Goal: Use online tool/utility: Utilize a website feature to perform a specific function

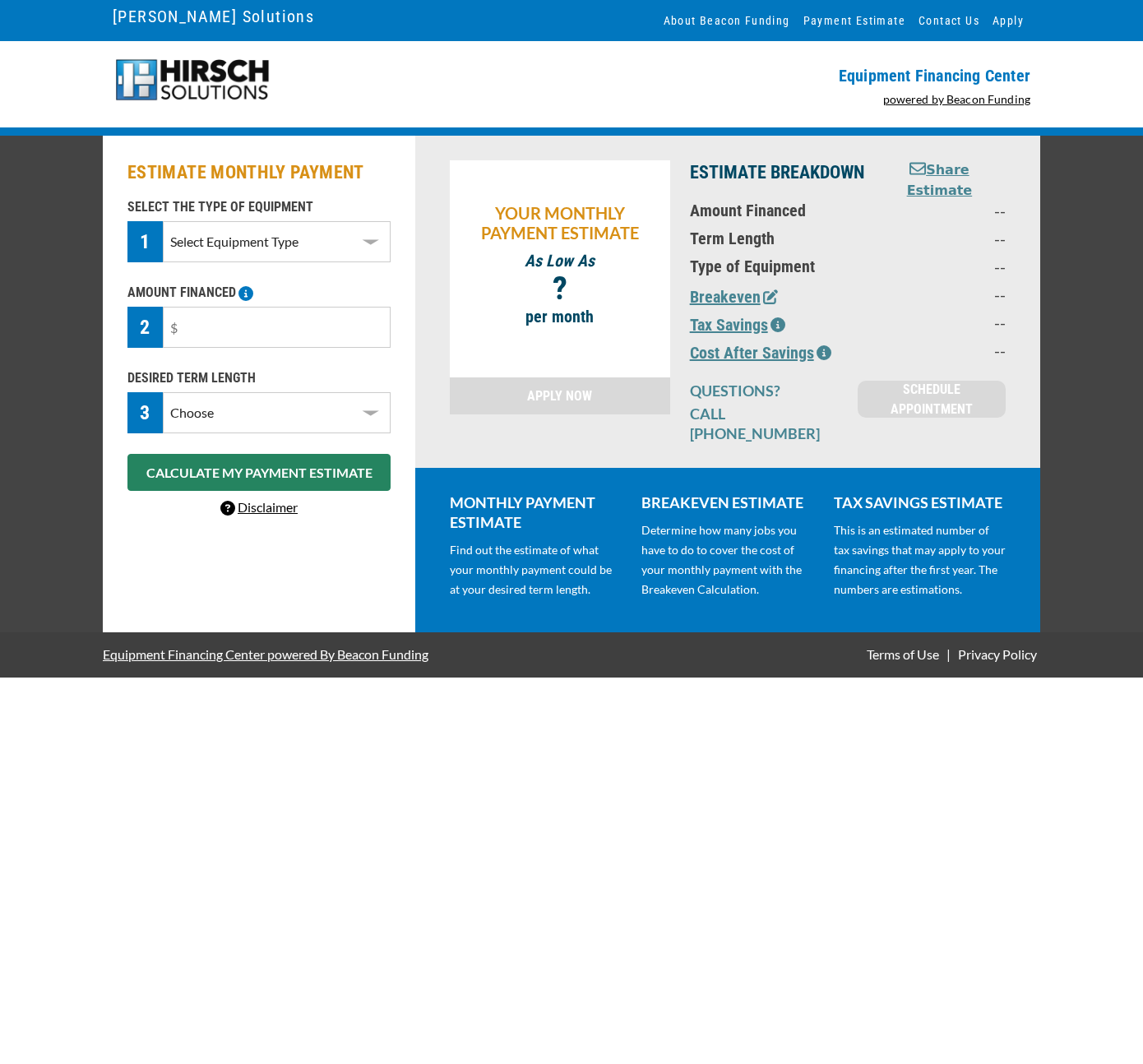
click at [267, 255] on select "Select Equipment Type DTG Printing Embroidery Screen Printing Software and Auto…" at bounding box center [277, 242] width 228 height 41
select select "10"
click at [163, 222] on select "Select Equipment Type DTG Printing Embroidery Screen Printing Software and Auto…" at bounding box center [277, 242] width 228 height 41
click at [247, 334] on input "text" at bounding box center [277, 327] width 228 height 41
type input "$23,000"
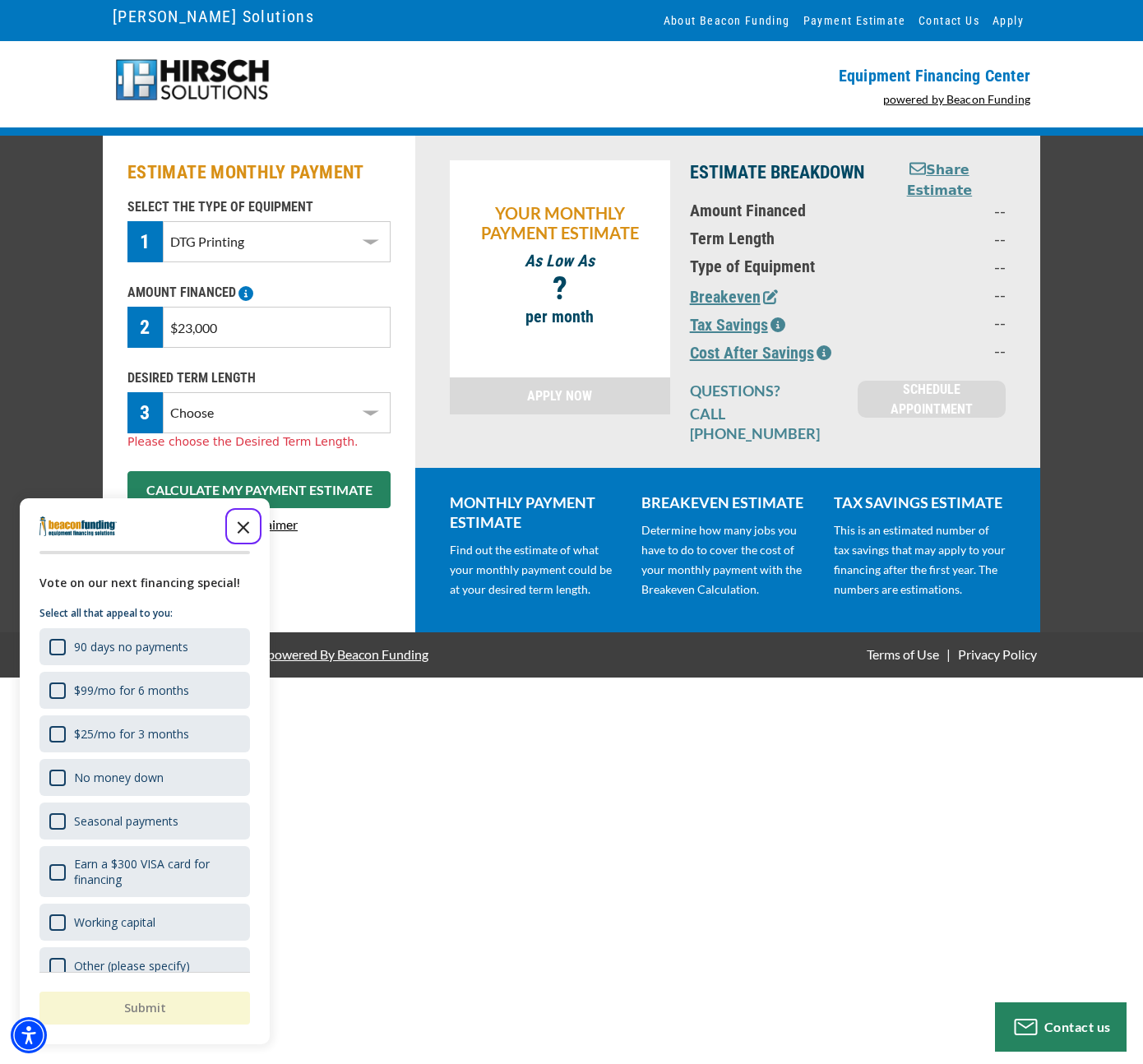
click at [246, 528] on icon "Close the survey" at bounding box center [244, 526] width 33 height 33
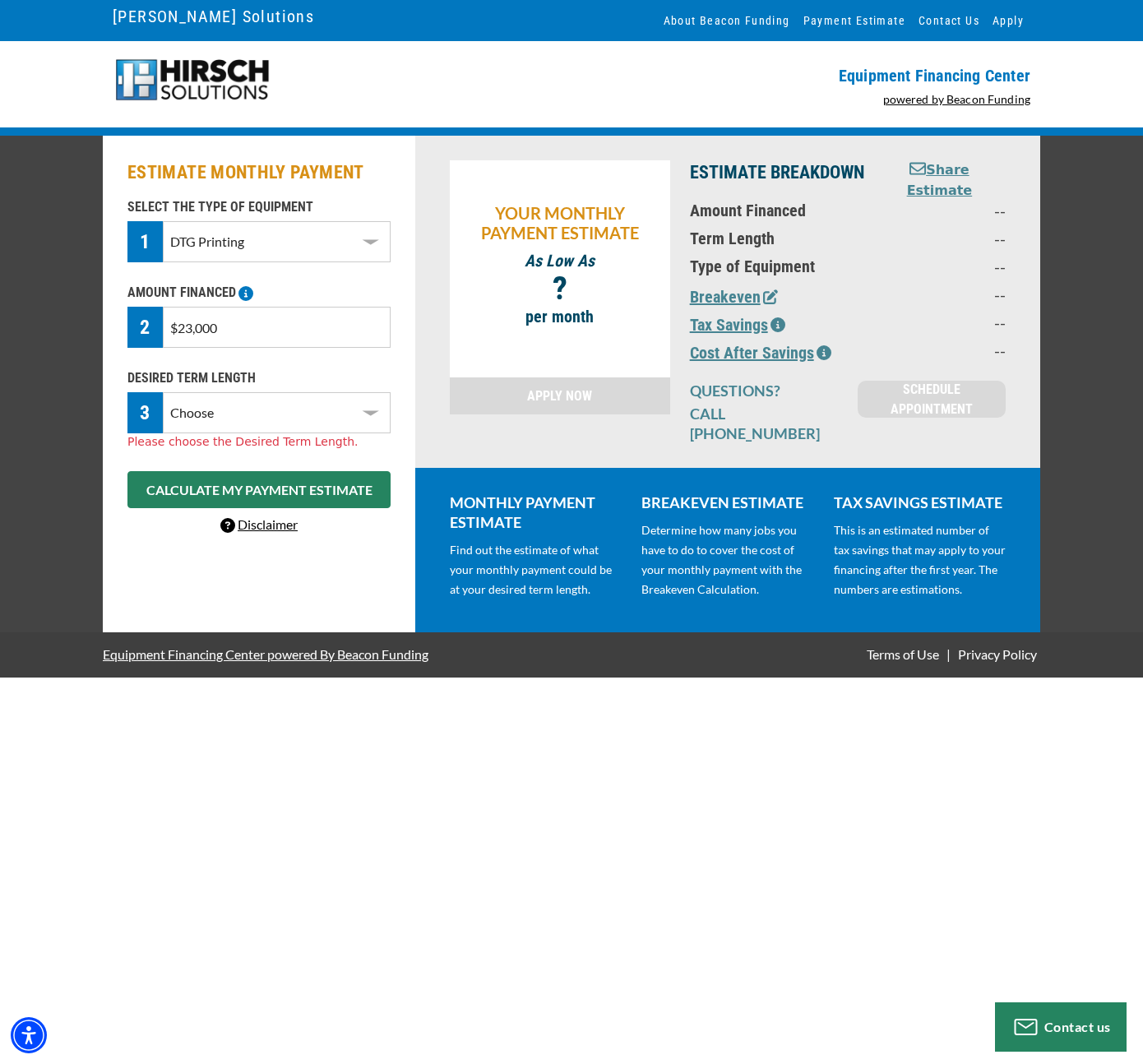
click at [286, 403] on select "Choose 36 Months 48 Months 60 Months" at bounding box center [277, 413] width 228 height 41
select select "36"
click at [163, 392] on select "Choose 36 Months 48 Months 60 Months" at bounding box center [277, 413] width 228 height 41
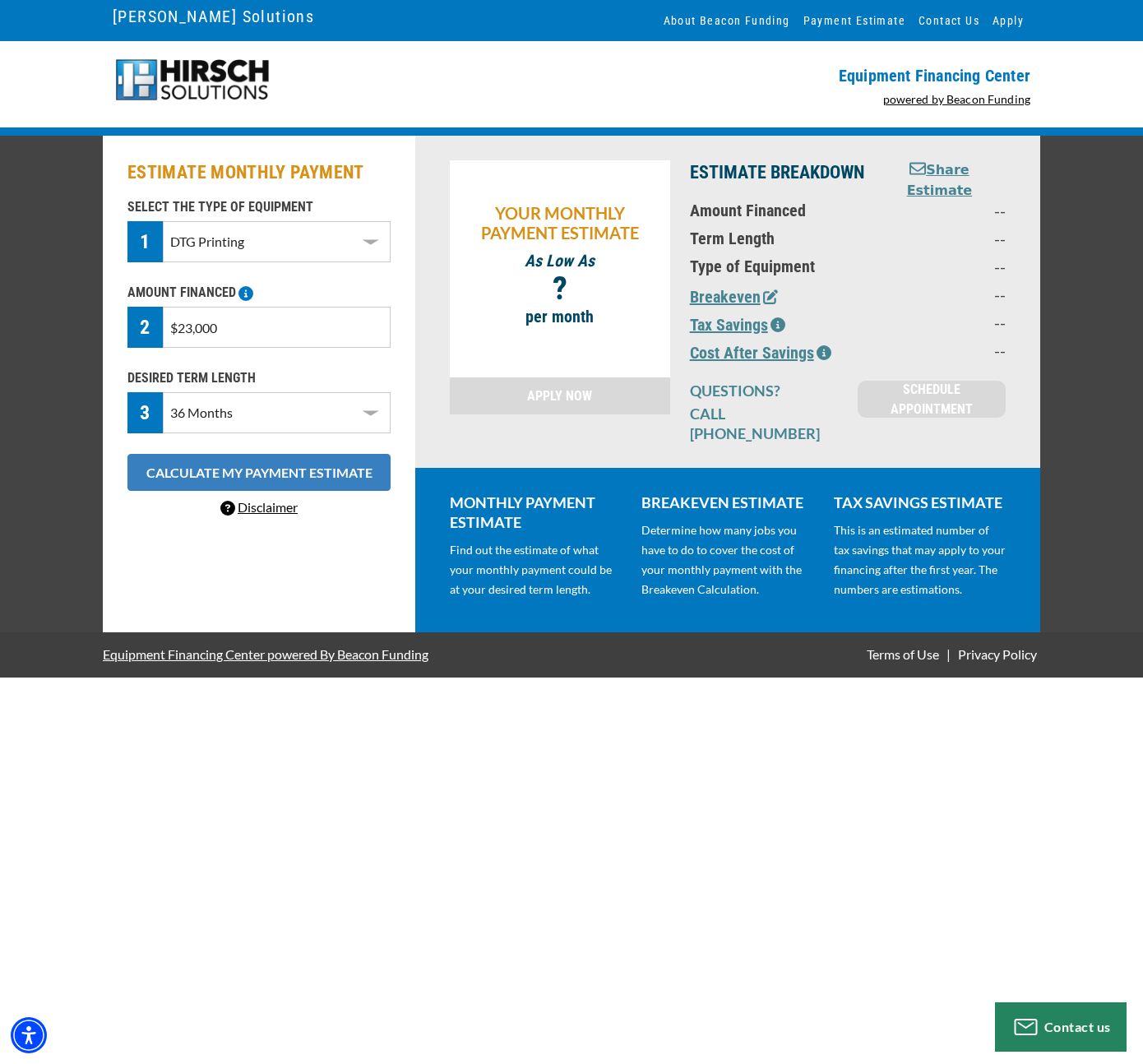
click at [257, 460] on button "CALCULATE MY PAYMENT ESTIMATE" at bounding box center [259, 472] width 264 height 37
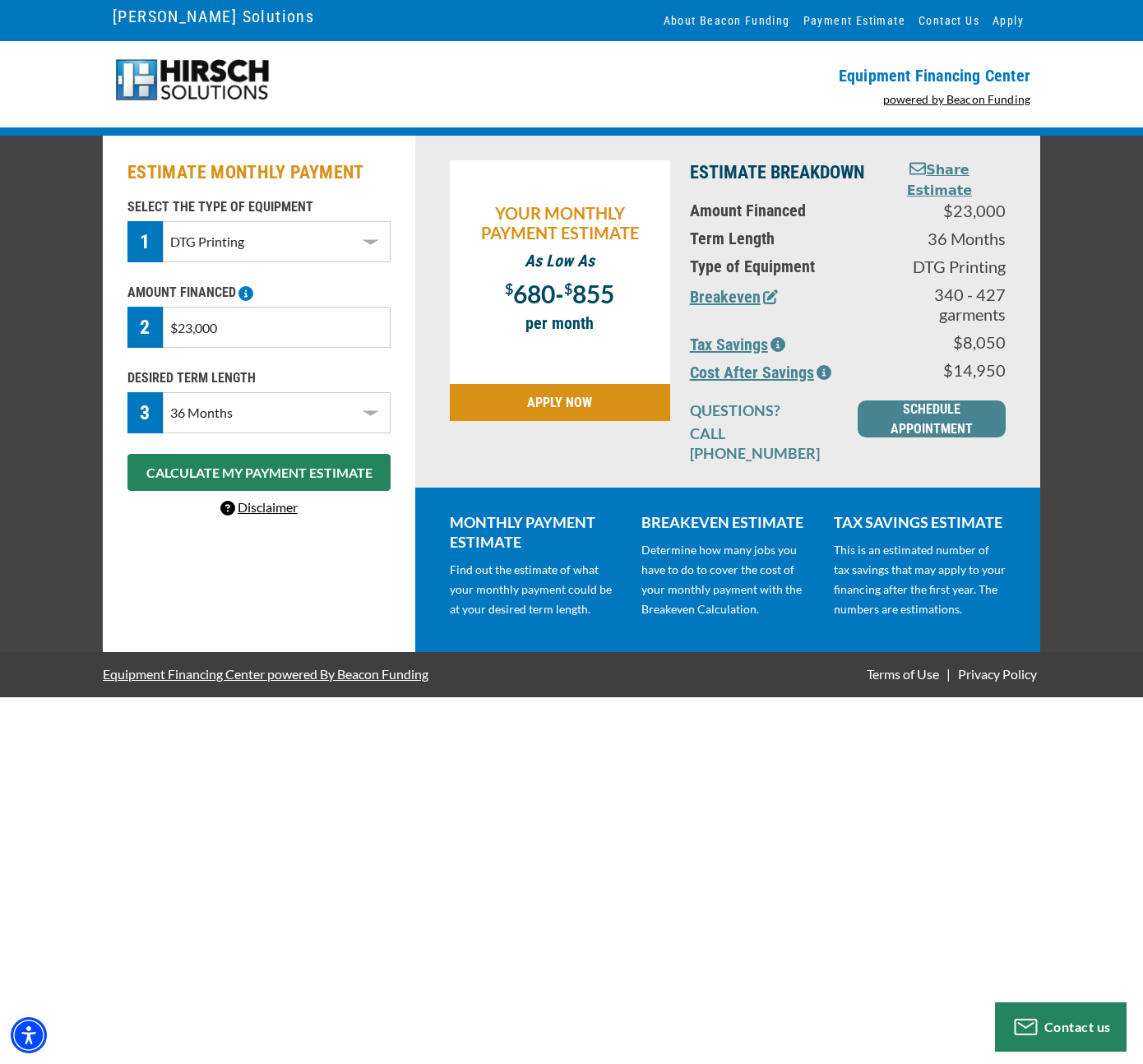
click at [775, 341] on icon "button" at bounding box center [778, 344] width 15 height 15
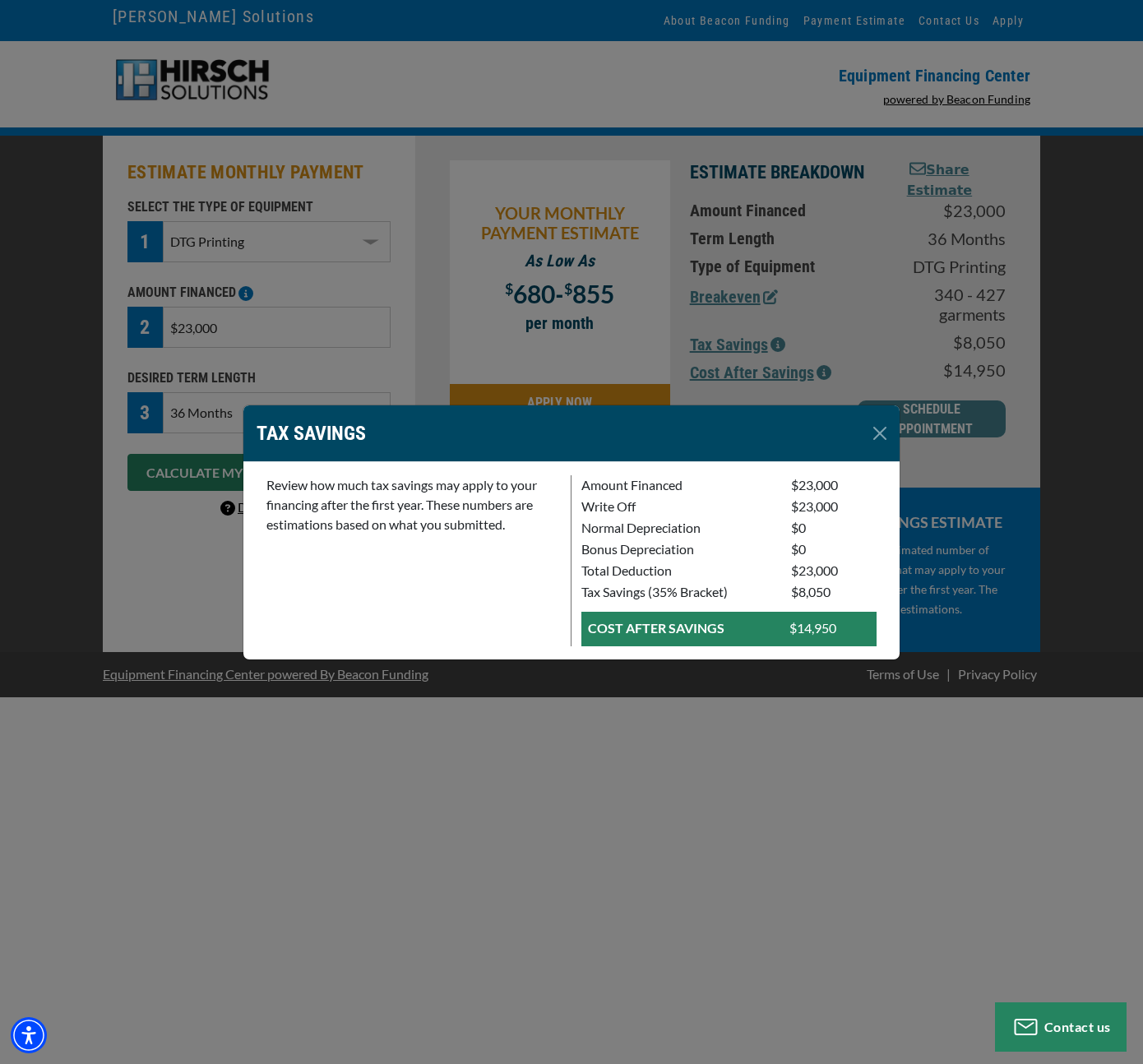
click at [697, 590] on p "Tax Savings (35% Bracket)" at bounding box center [676, 592] width 190 height 20
drag, startPoint x: 832, startPoint y: 593, endPoint x: 582, endPoint y: 589, distance: 250.0
click at [582, 589] on div "Tax Savings (35% Bracket) $8,050" at bounding box center [729, 593] width 315 height 21
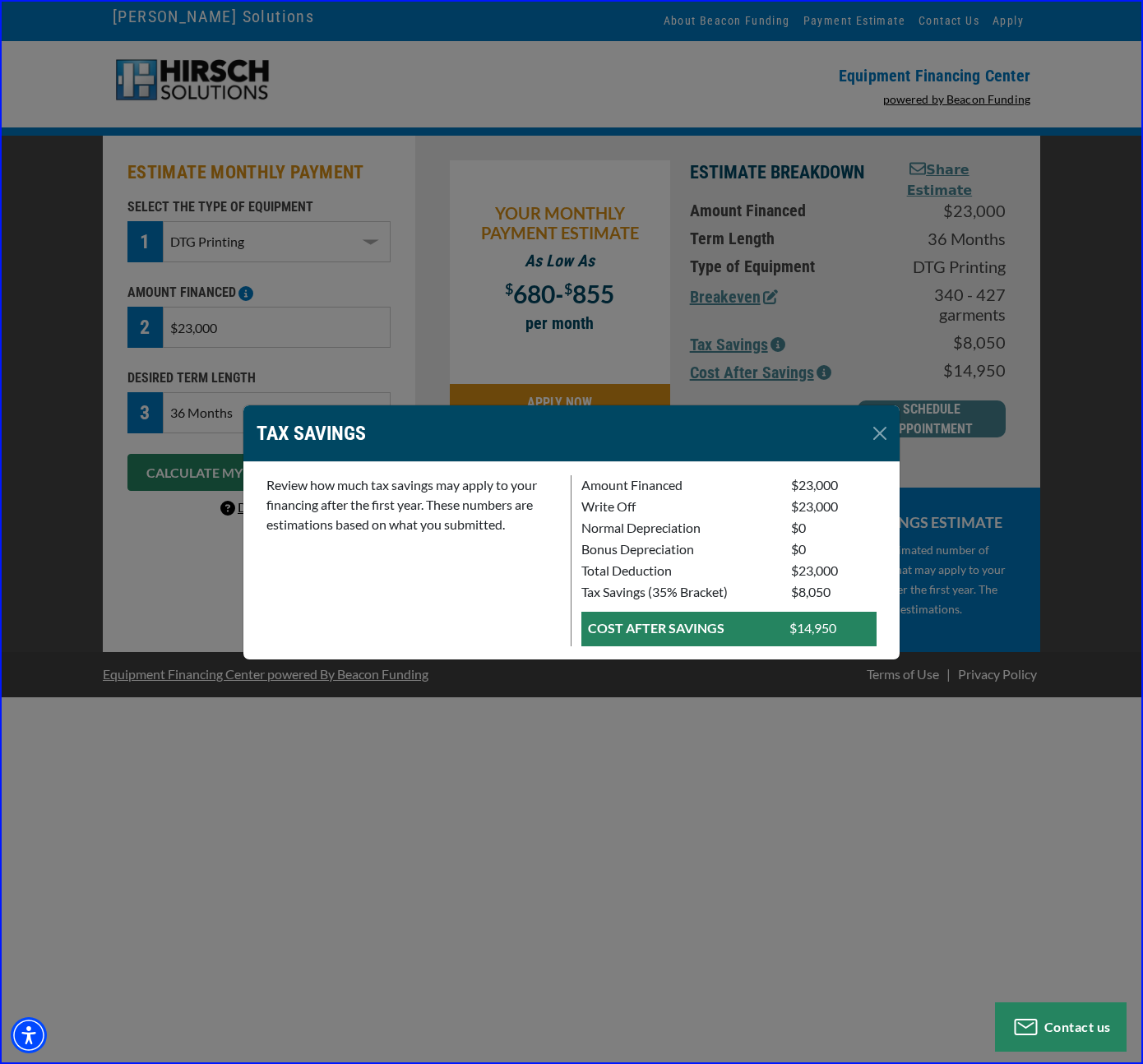
click at [617, 593] on p "Tax Savings (35% Bracket)" at bounding box center [676, 592] width 190 height 20
copy div "Tax Savings (35% Bracket)"
click at [703, 573] on p "Total Deduction" at bounding box center [676, 571] width 190 height 20
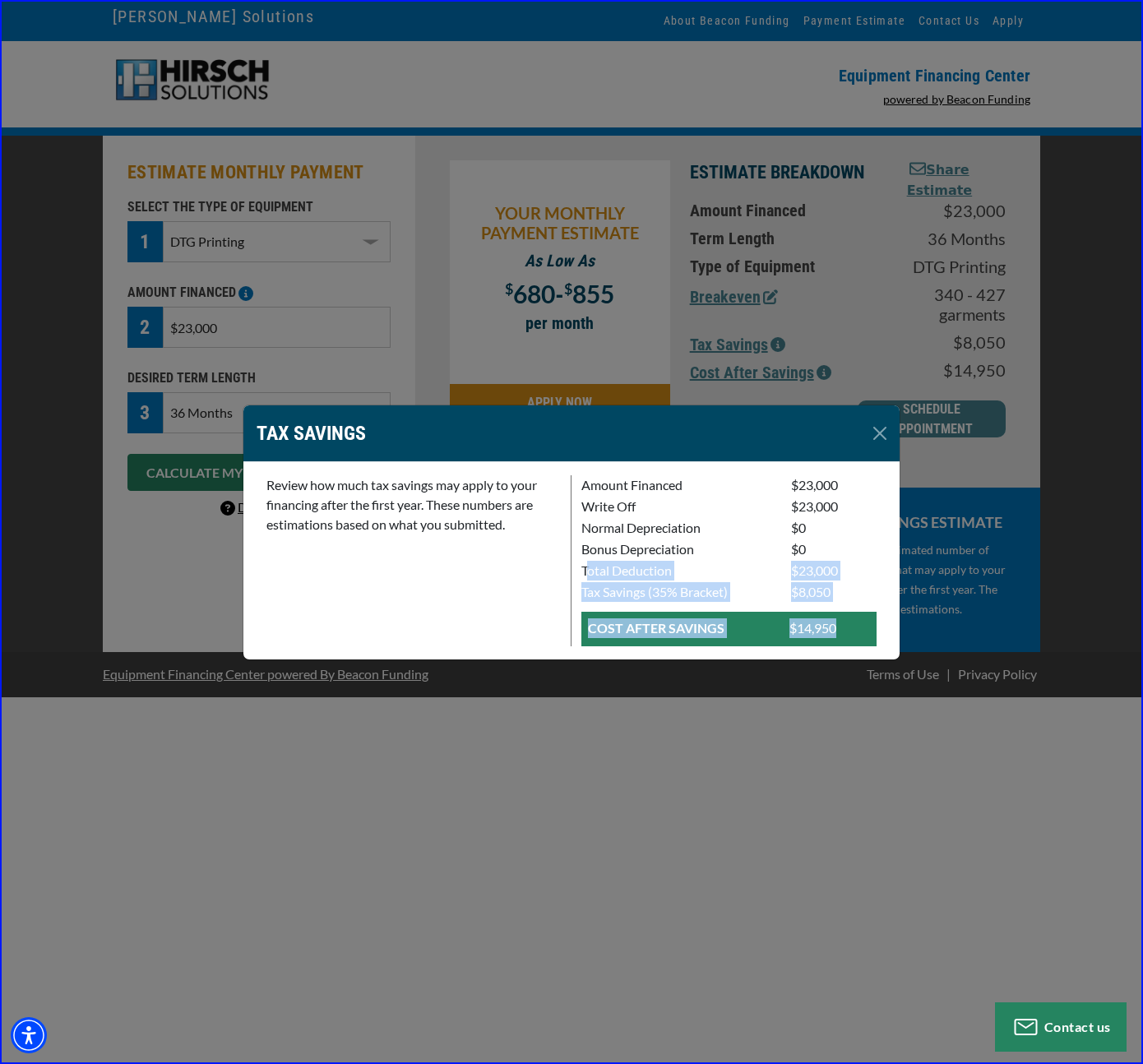
drag, startPoint x: 585, startPoint y: 570, endPoint x: 851, endPoint y: 628, distance: 272.2
click at [852, 628] on div "Amount Financed $23,000 Write Off $23,000 Normal Depreciation $0 $0 $23,000" at bounding box center [729, 561] width 315 height 171
copy div "otal Deduction $23,000 Tax Savings (35% Bracket) $8,050 COST AFTER SAVINGS $14,…"
